Goal: Information Seeking & Learning: Learn about a topic

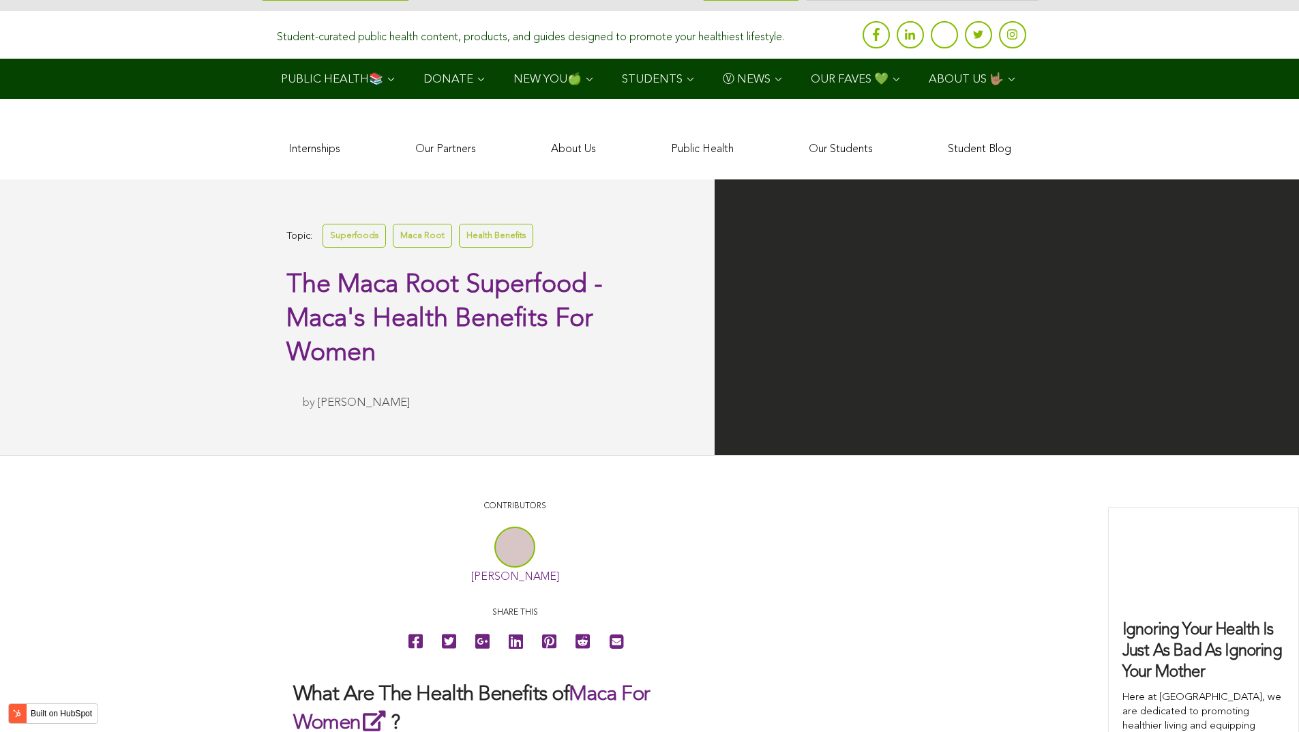
scroll to position [4563, 0]
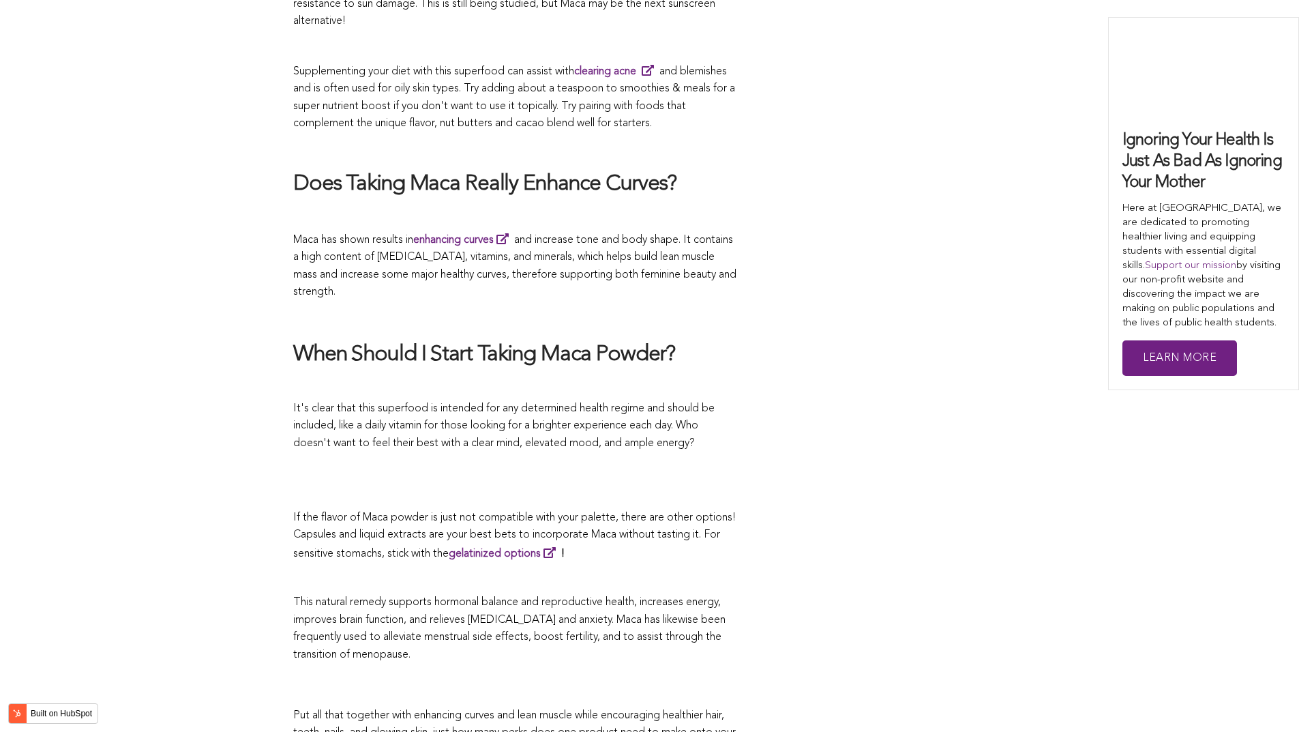
click at [658, 403] on span "It's clear that this superfood is intended for any determined health regime and…" at bounding box center [503, 426] width 421 height 46
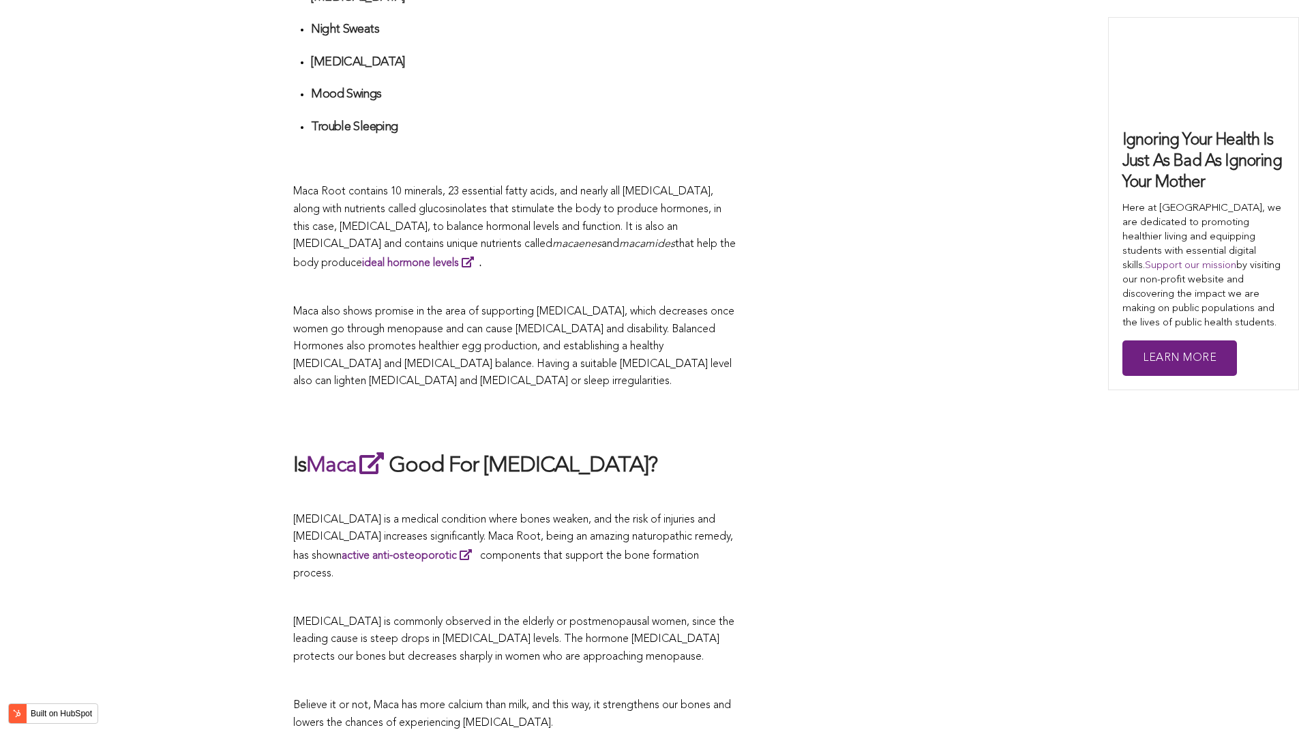
click at [710, 366] on p "Maca also shows promise in the area of supporting [MEDICAL_DATA], which decreas…" at bounding box center [514, 346] width 443 height 87
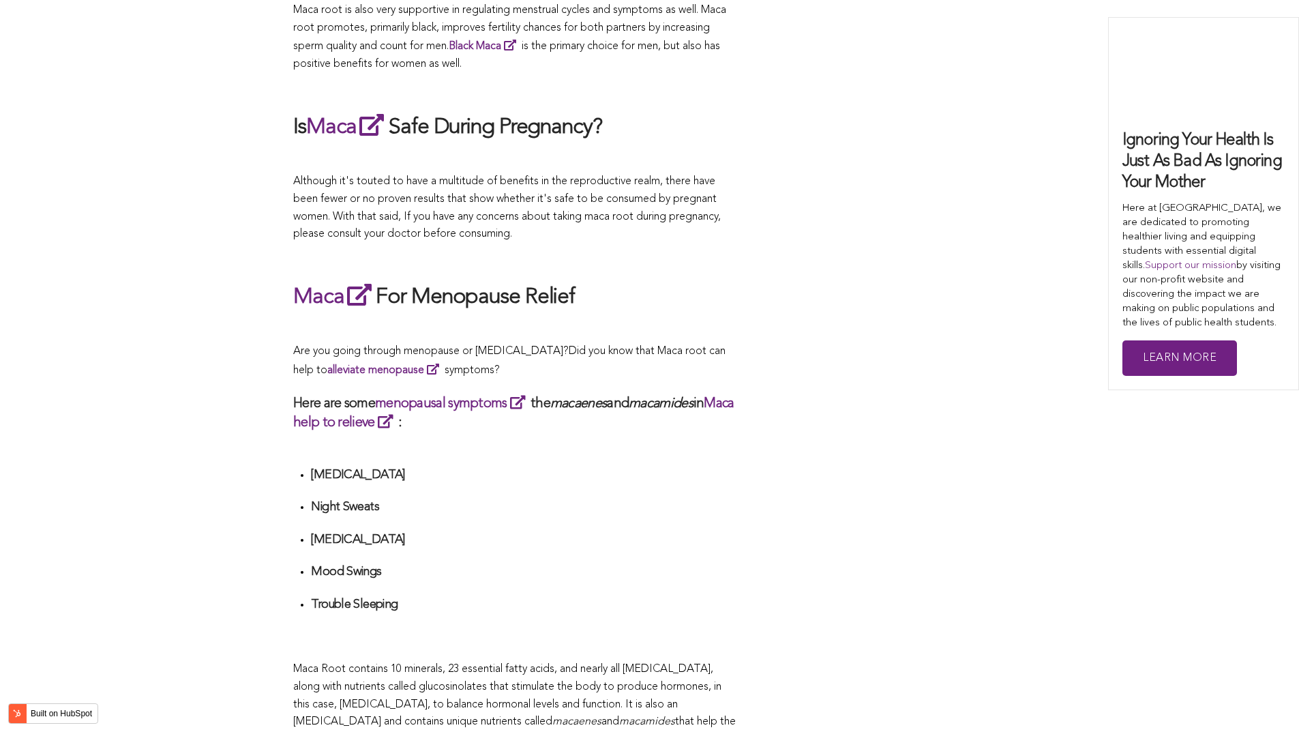
scroll to position [3222, 0]
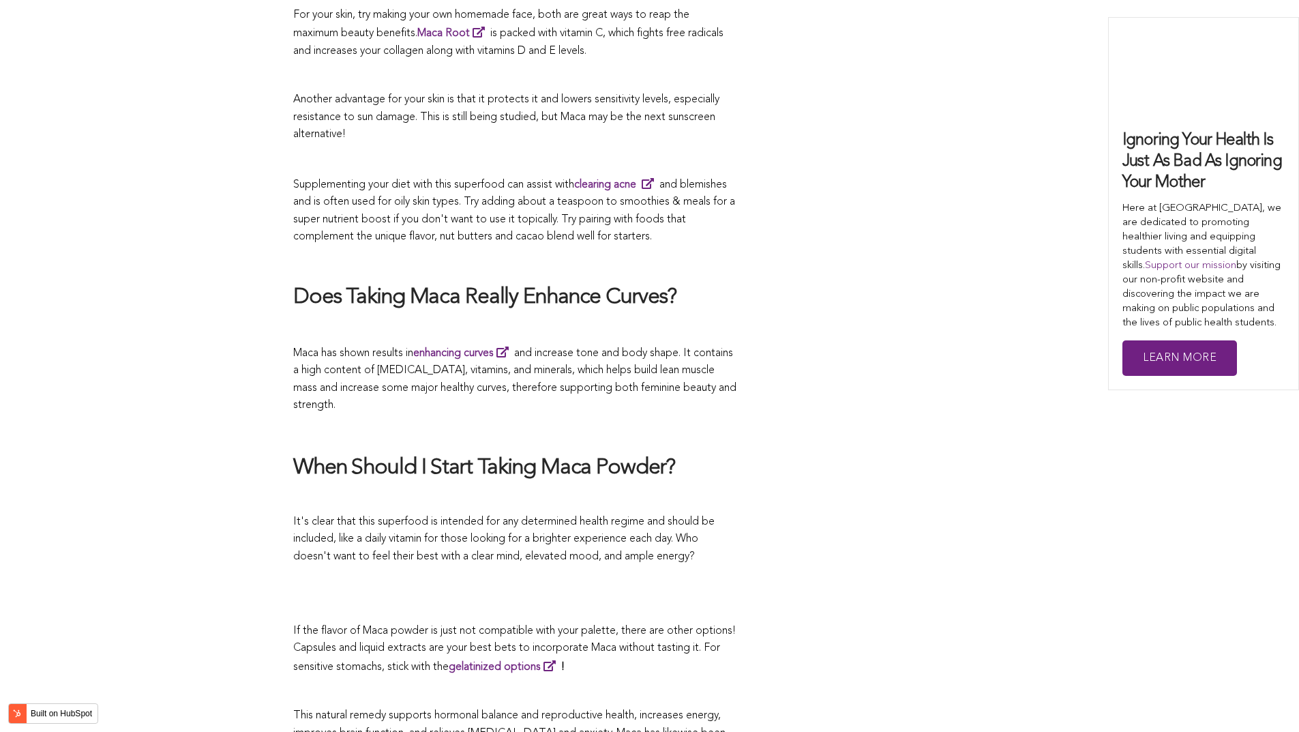
scroll to position [3109, 0]
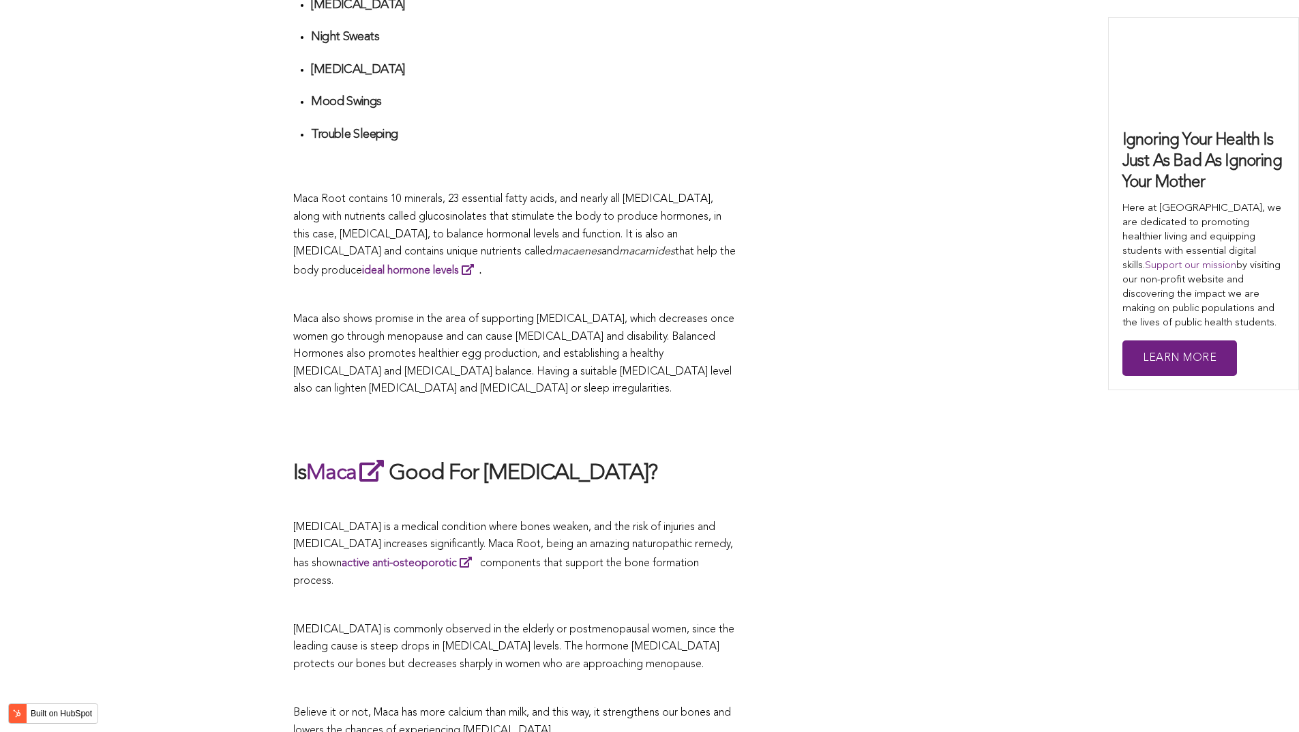
click at [691, 366] on p "Maca also shows promise in the area of supporting [MEDICAL_DATA], which decreas…" at bounding box center [514, 354] width 443 height 87
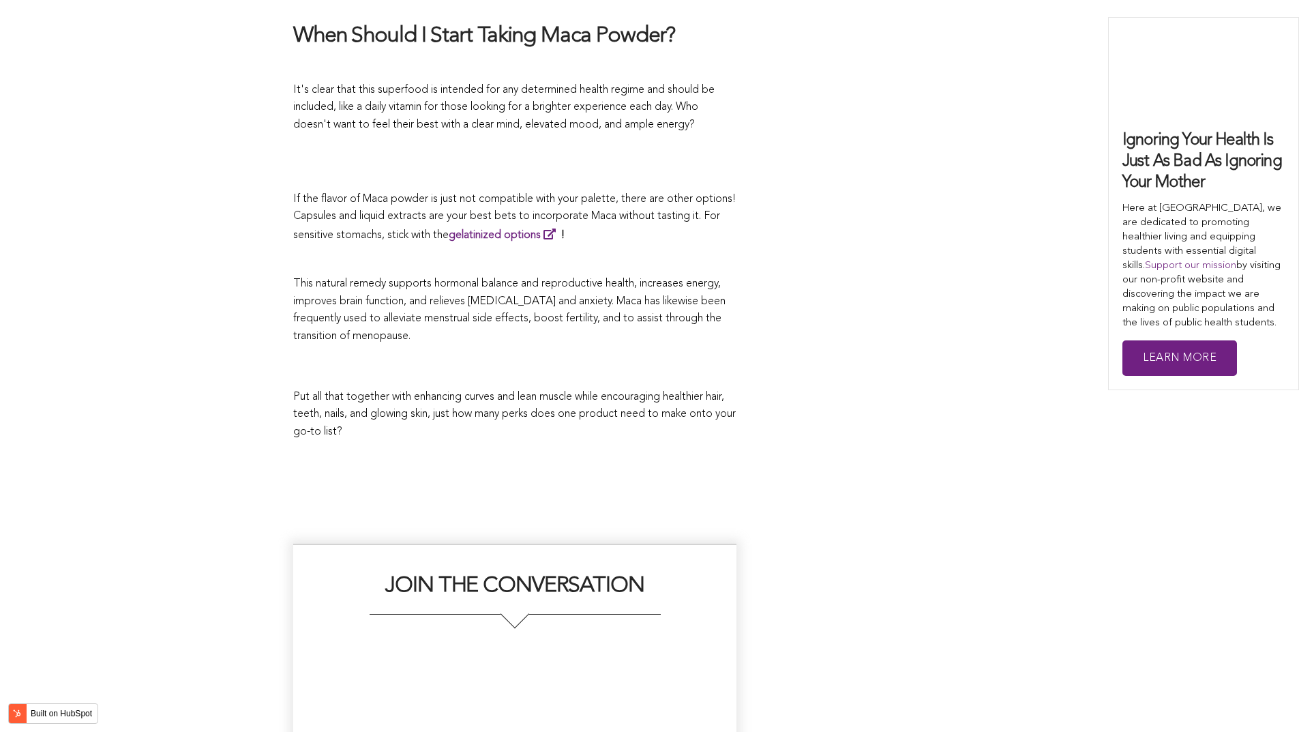
scroll to position [3058, 0]
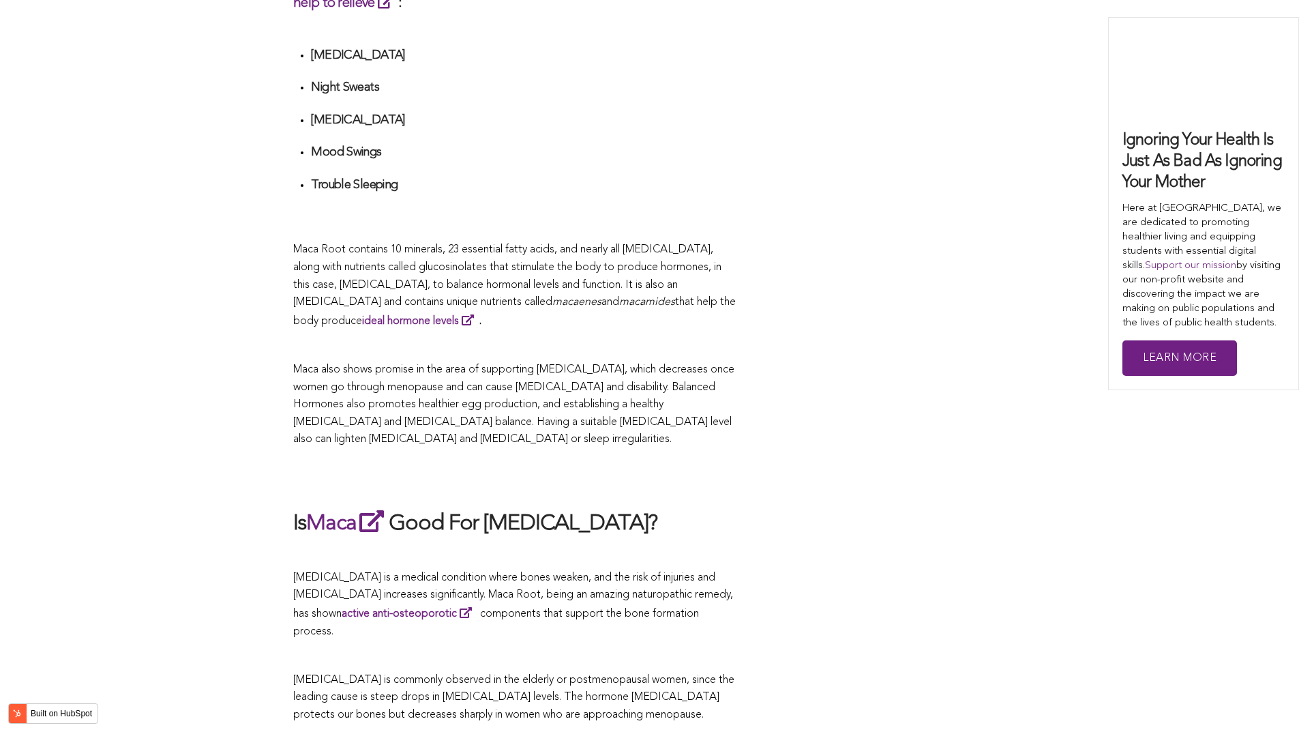
click at [496, 366] on span "Maca also shows promise in the area of supporting [MEDICAL_DATA], which decreas…" at bounding box center [513, 404] width 441 height 80
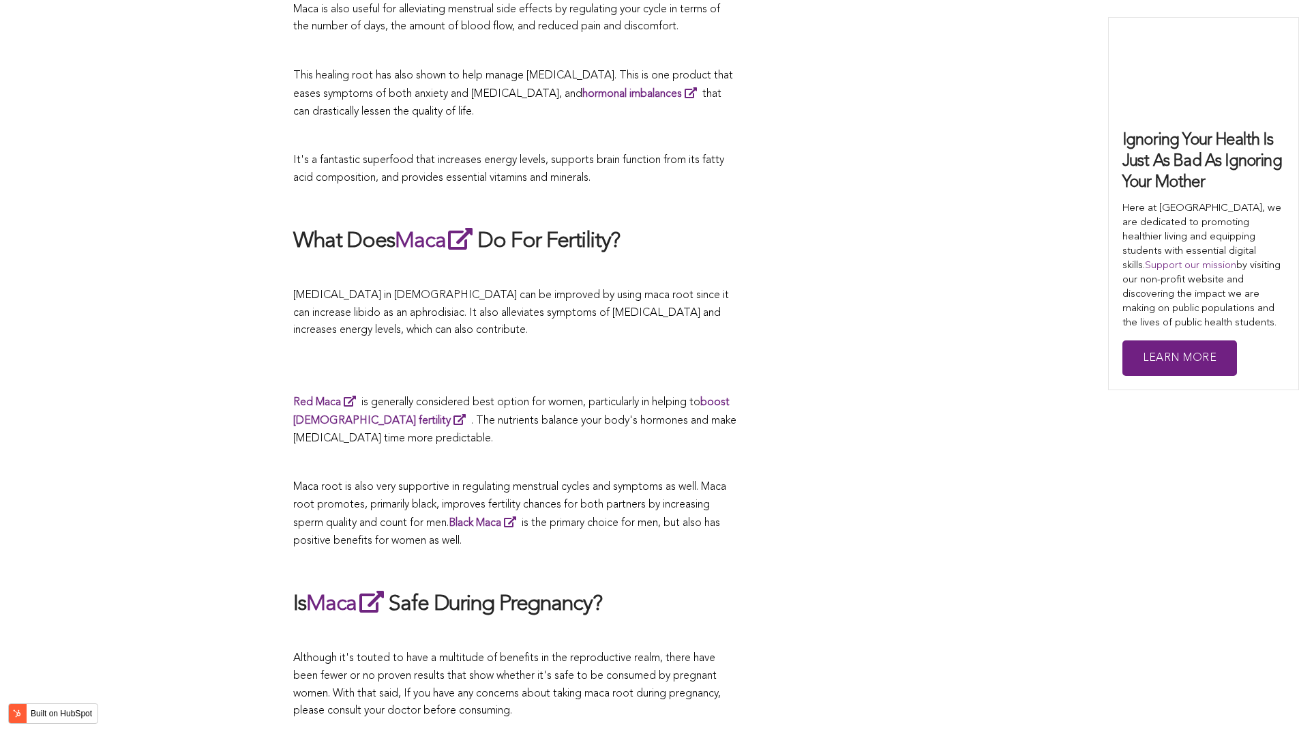
click at [656, 368] on p at bounding box center [514, 377] width 443 height 18
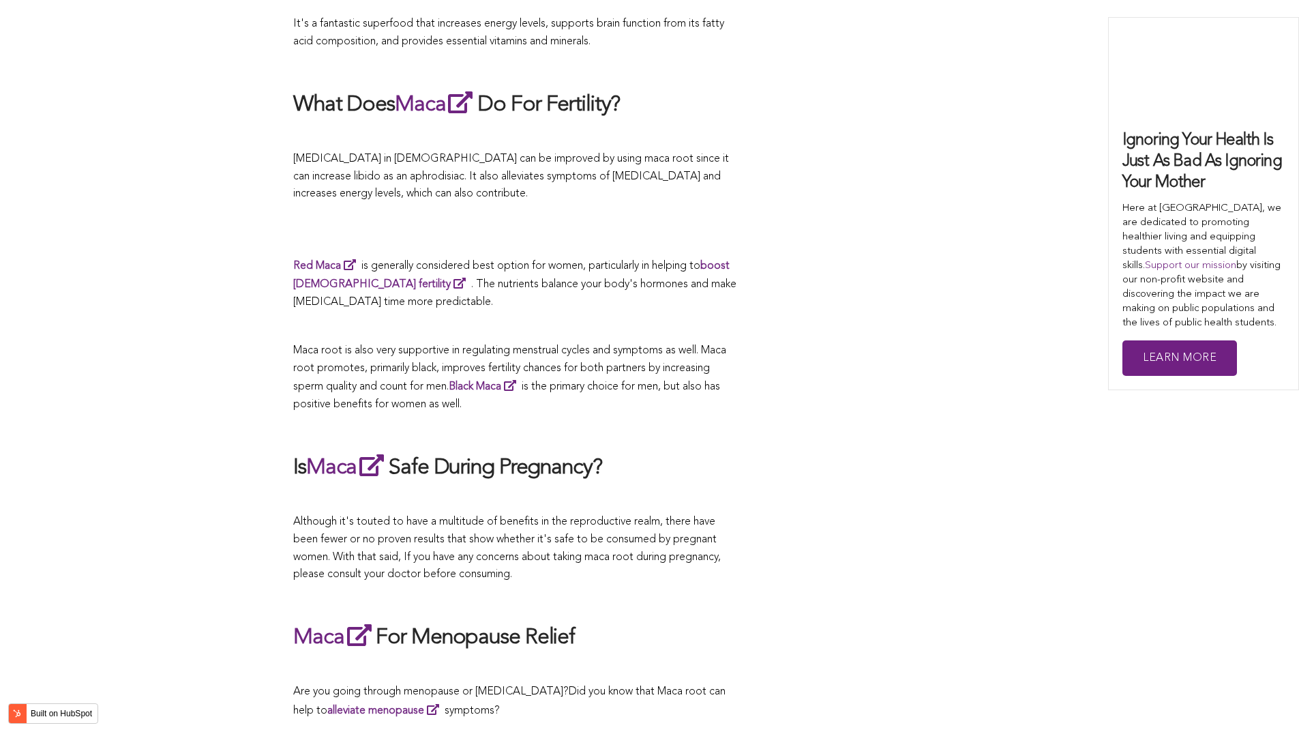
scroll to position [2230, 0]
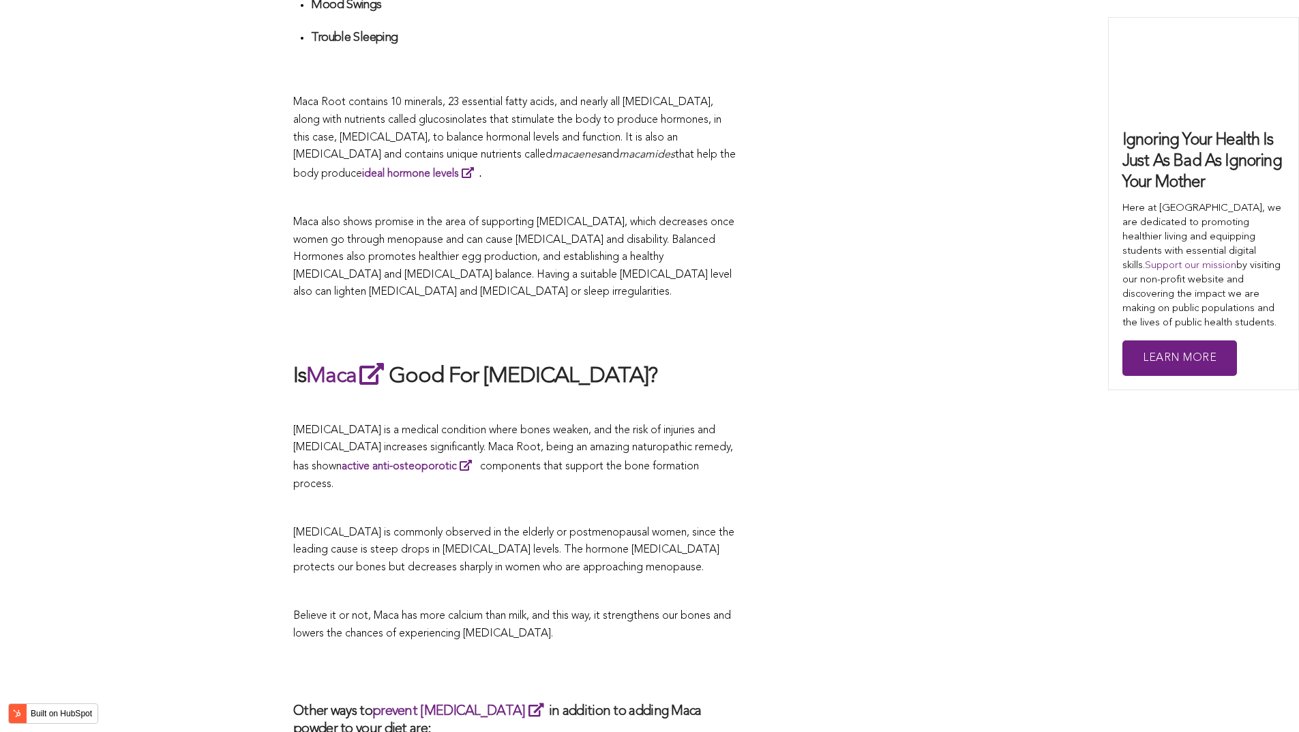
click at [575, 366] on h2 "Is Maca Good For [MEDICAL_DATA]?" at bounding box center [514, 375] width 443 height 31
click at [532, 610] on span "Believe it or not, Maca has more calcium than milk, and this way, it strengthen…" at bounding box center [512, 624] width 438 height 29
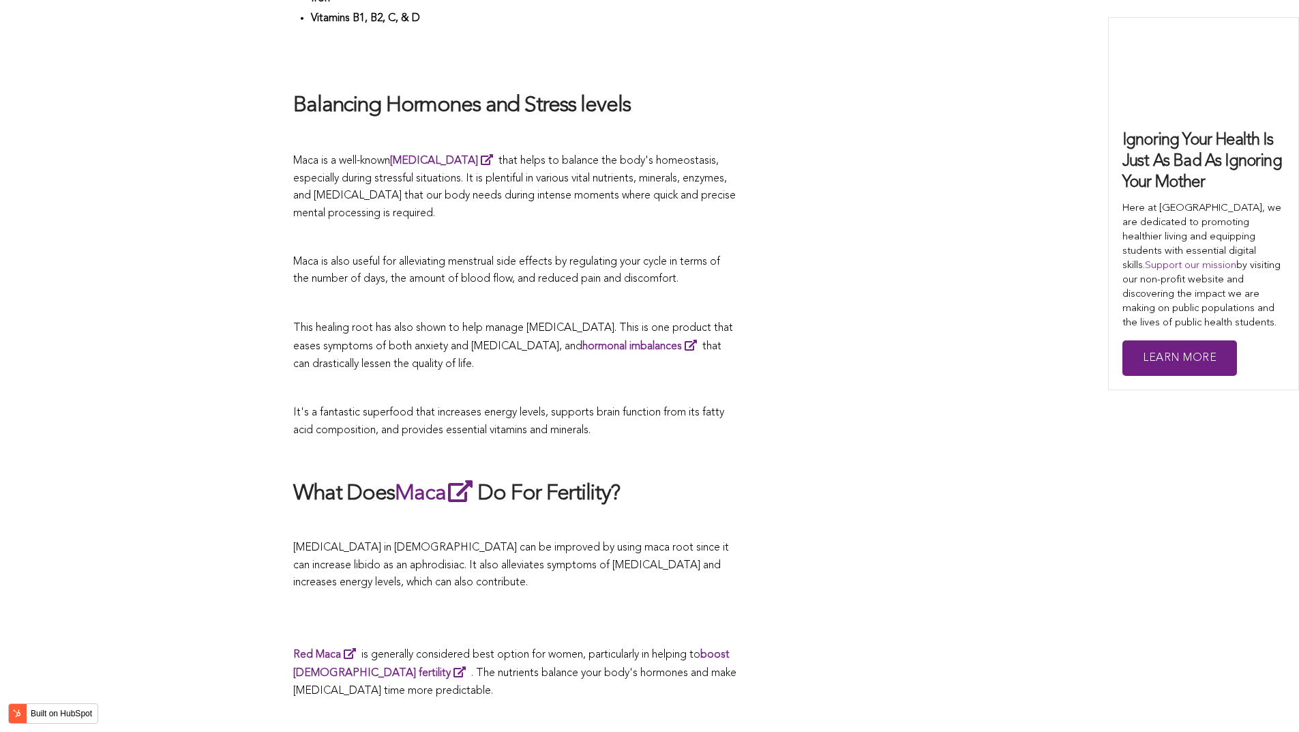
scroll to position [3512, 0]
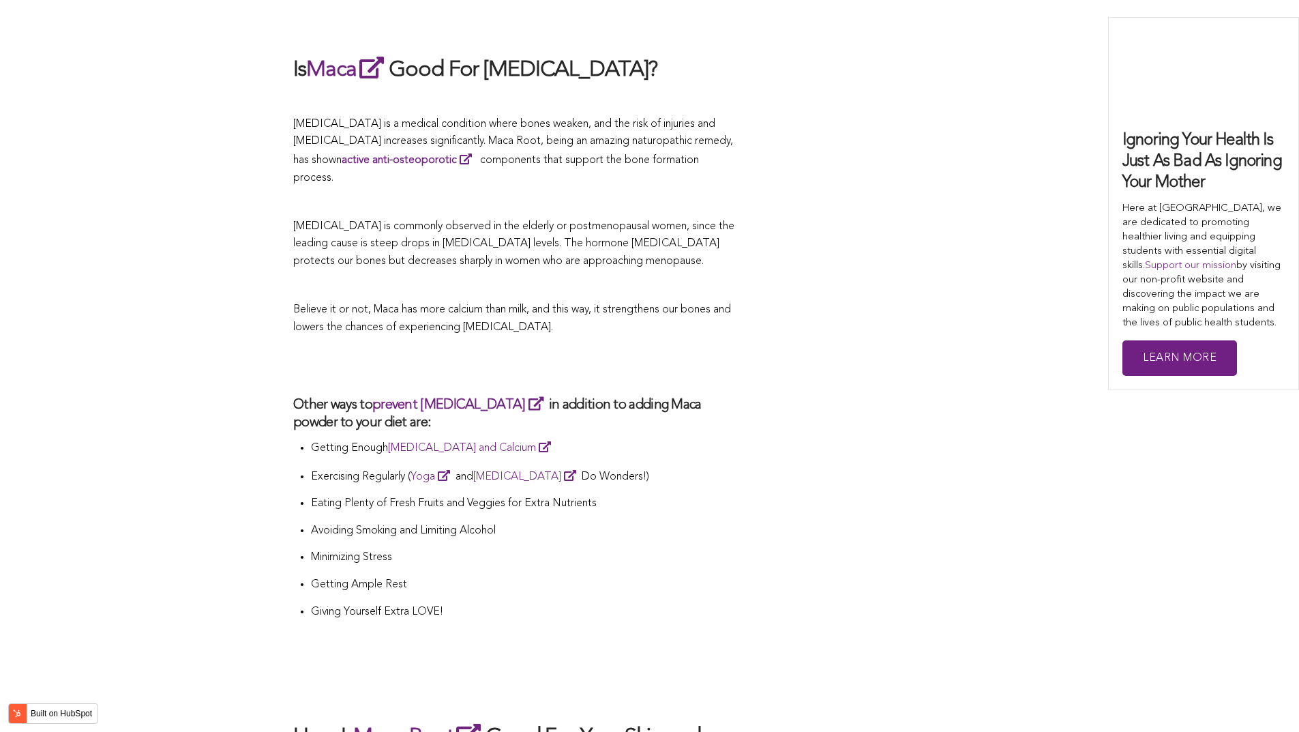
click at [716, 395] on h3 "Other ways to prevent [MEDICAL_DATA] in addition to adding Maca powder to your …" at bounding box center [514, 413] width 443 height 37
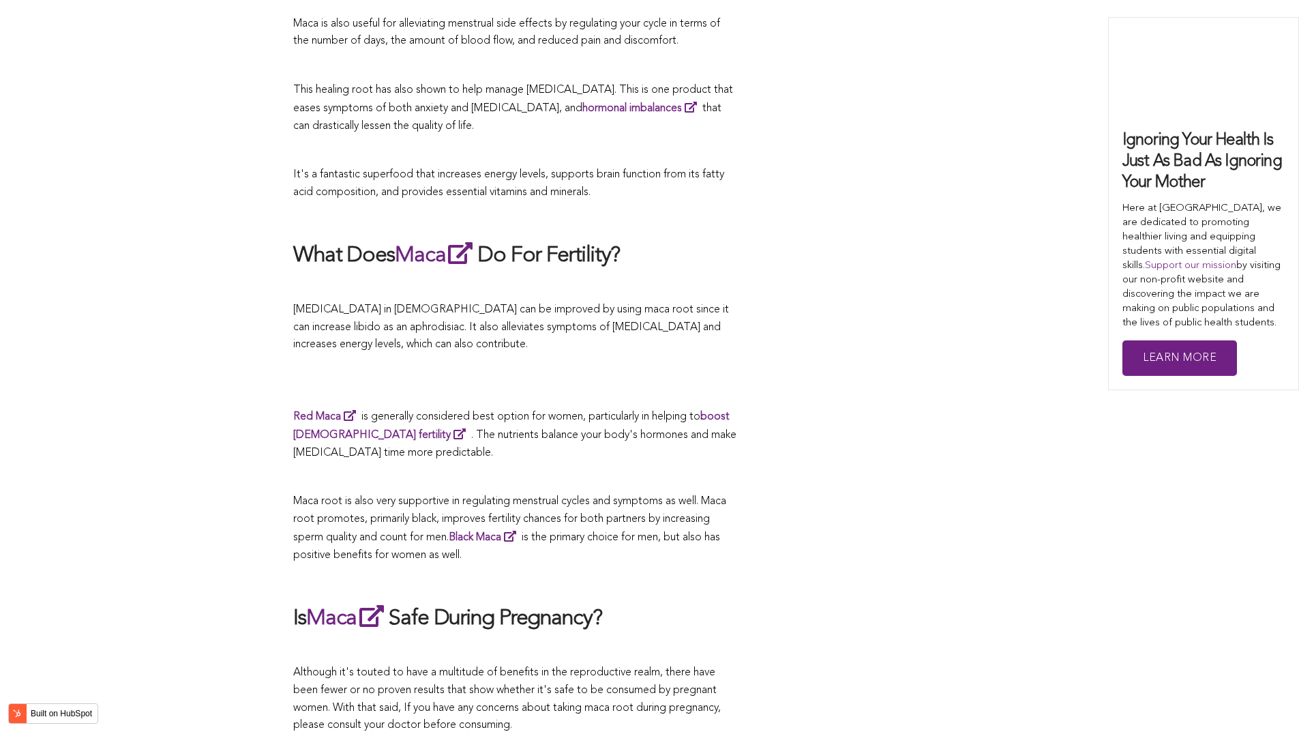
scroll to position [2557, 0]
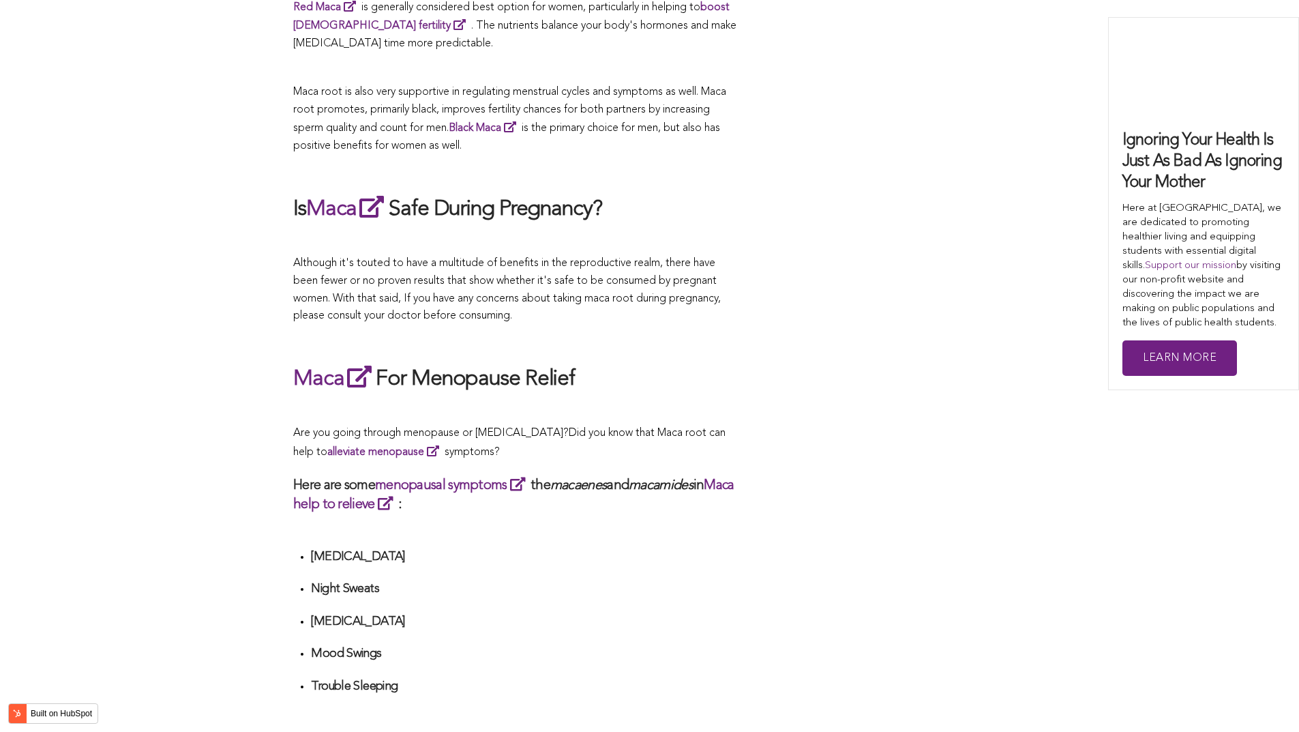
click at [656, 366] on h2 "Maca For Menopause Relief" at bounding box center [514, 378] width 443 height 31
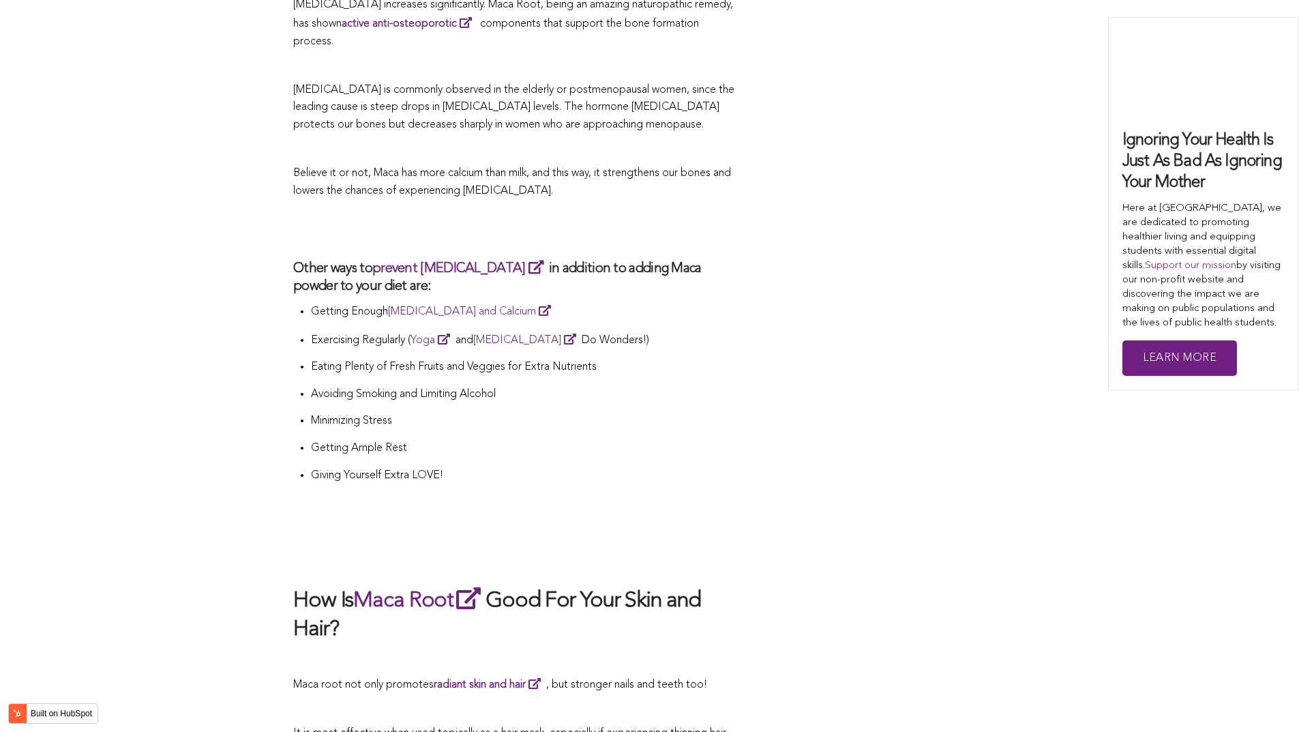
scroll to position [3716, 0]
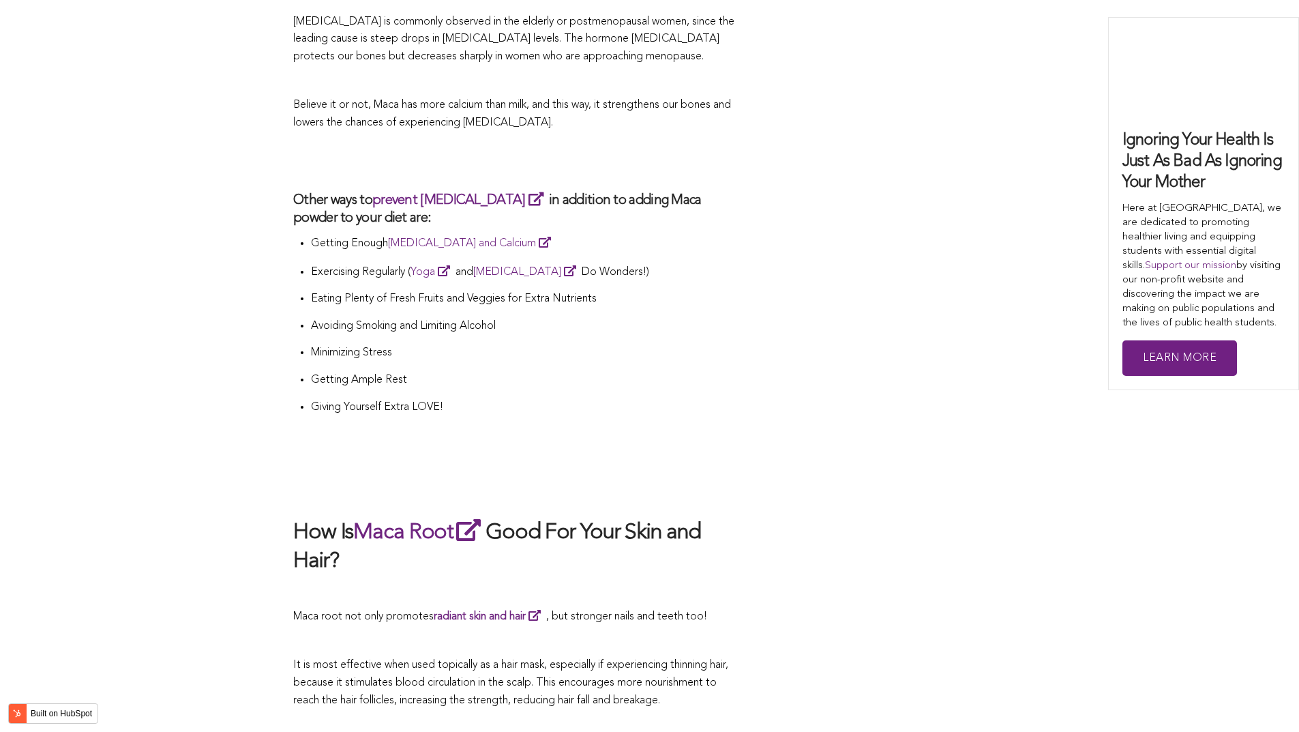
click at [490, 516] on h2 "How Is Maca Root Good For Your Skin and Hair?" at bounding box center [514, 545] width 443 height 59
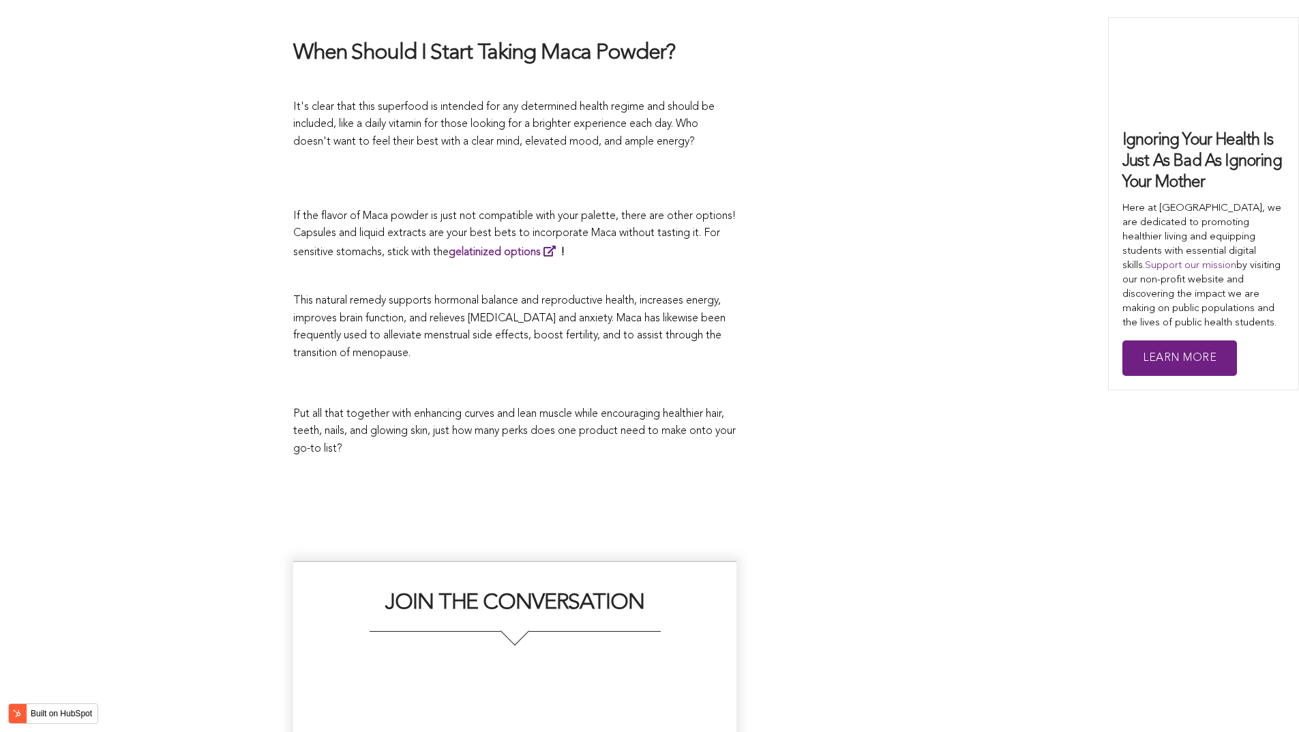
scroll to position [4933, 0]
